Goal: Task Accomplishment & Management: Use online tool/utility

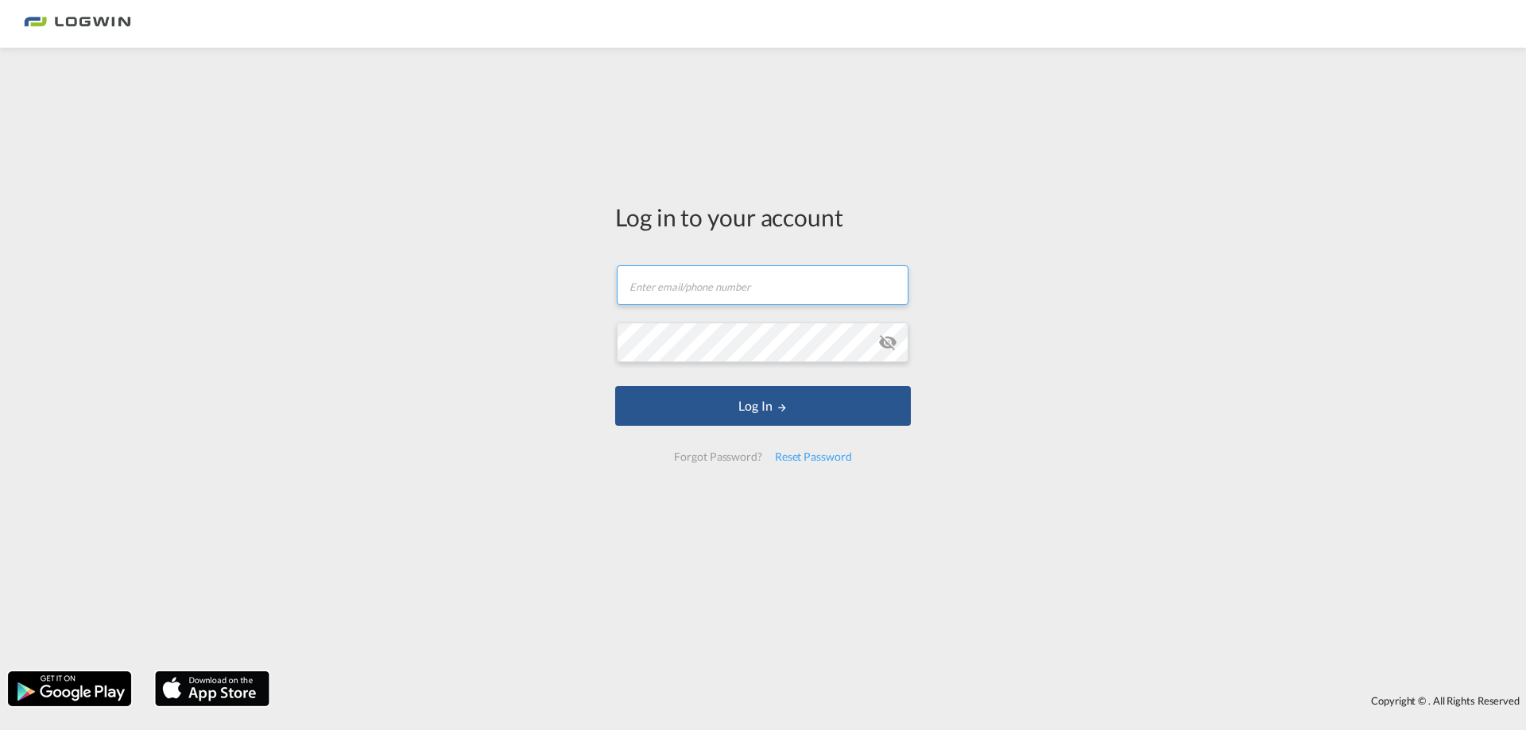
click at [691, 300] on input "text" at bounding box center [763, 285] width 292 height 40
type input "[PERSON_NAME][EMAIL_ADDRESS][PERSON_NAME][DOMAIN_NAME]"
click at [615, 386] on button "Log In" at bounding box center [763, 406] width 296 height 40
